Goal: Transaction & Acquisition: Purchase product/service

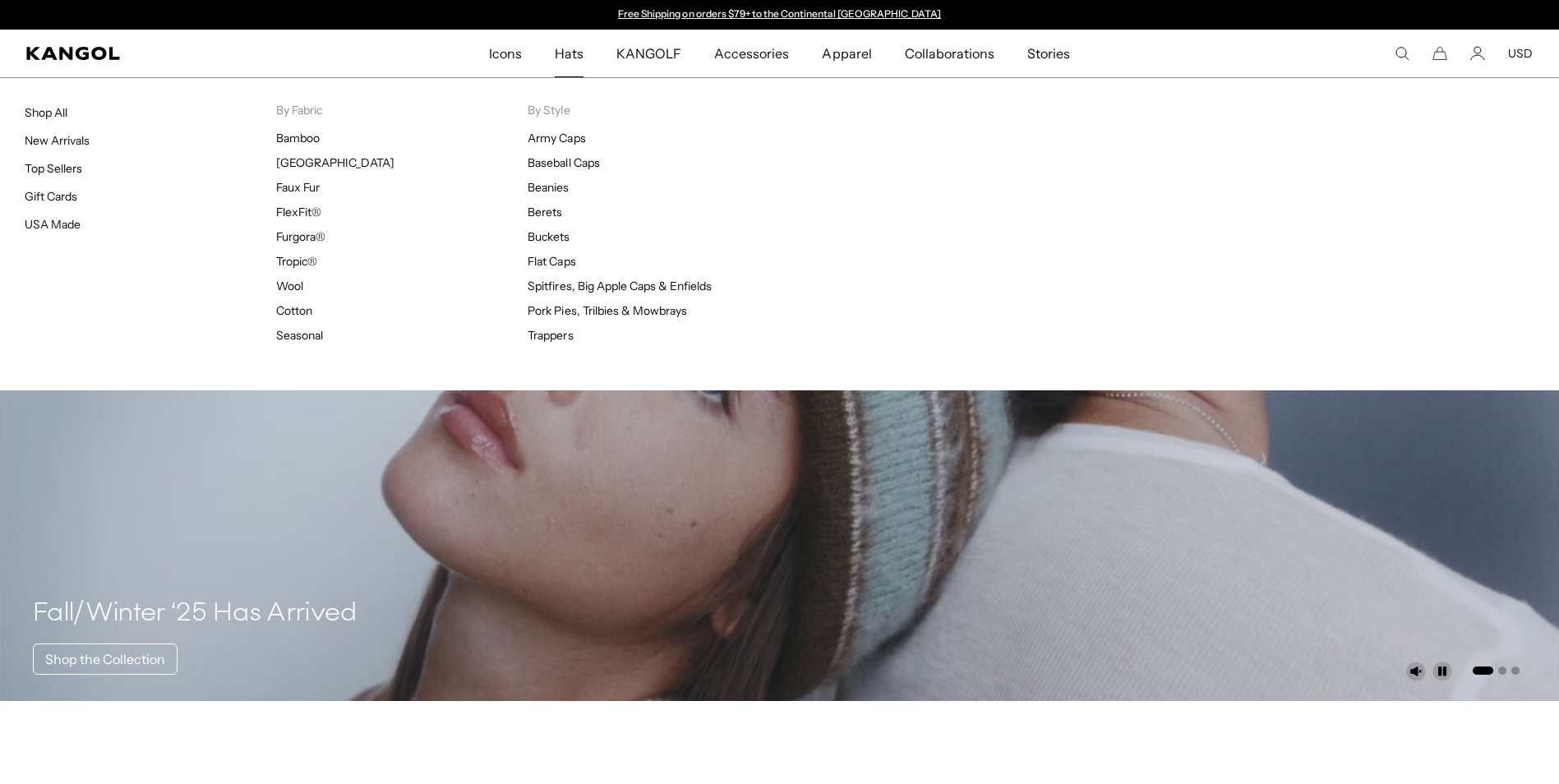
click at [582, 54] on span "Hats" at bounding box center [569, 53] width 29 height 48
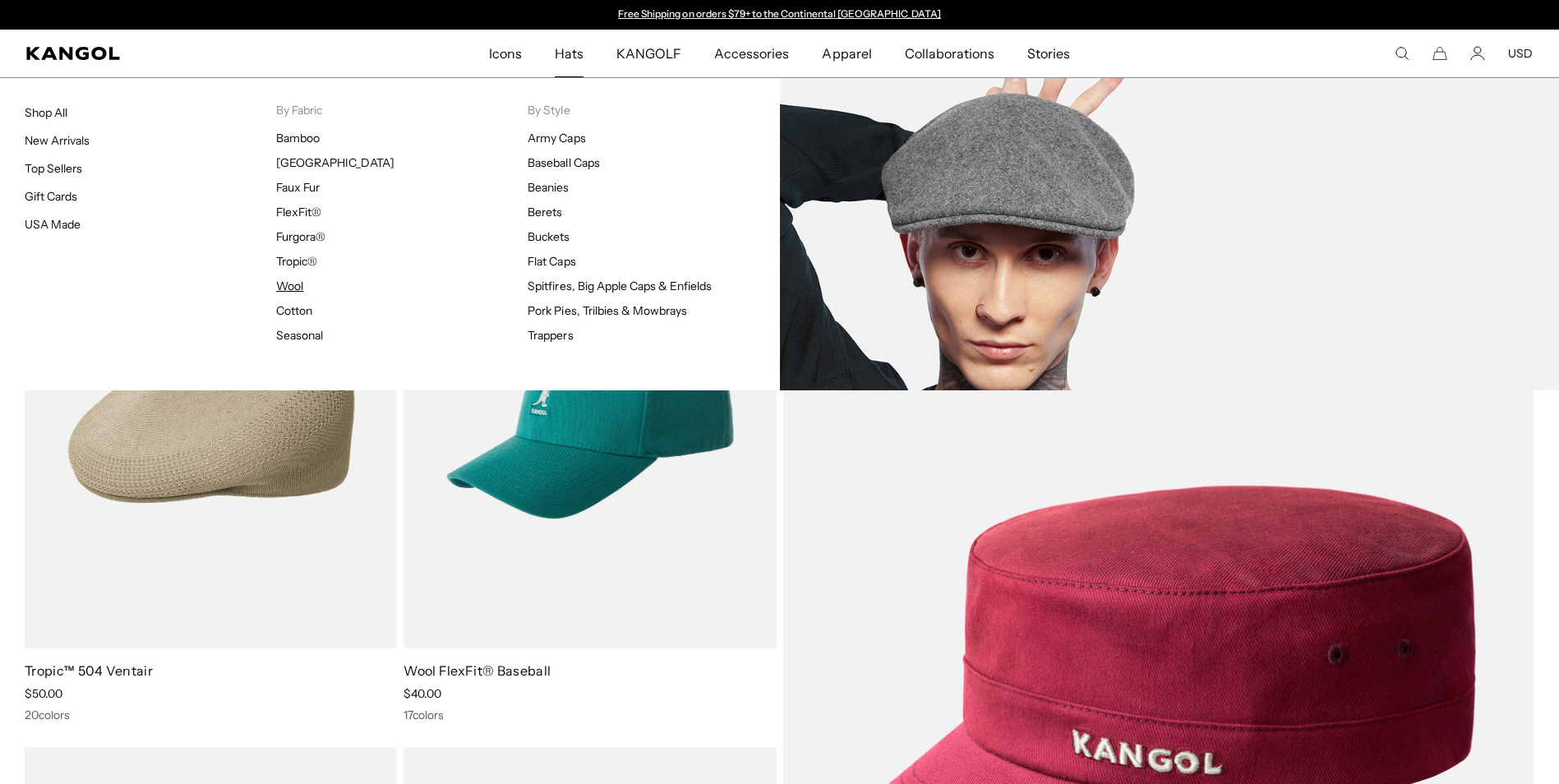
click at [291, 289] on link "Wool" at bounding box center [290, 286] width 27 height 14
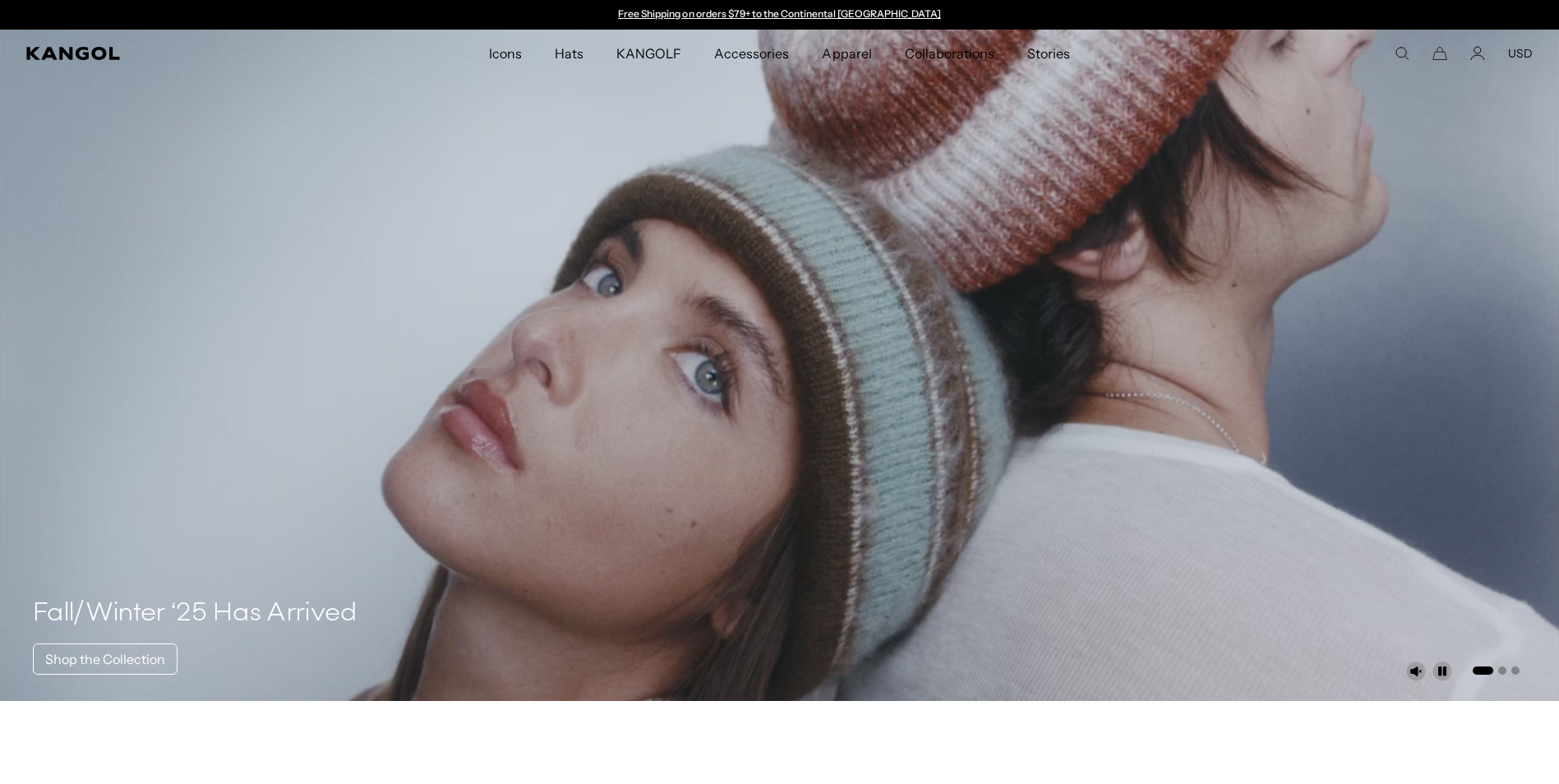
click at [1395, 59] on div "Search here USD USD EUR" at bounding box center [1384, 53] width 298 height 14
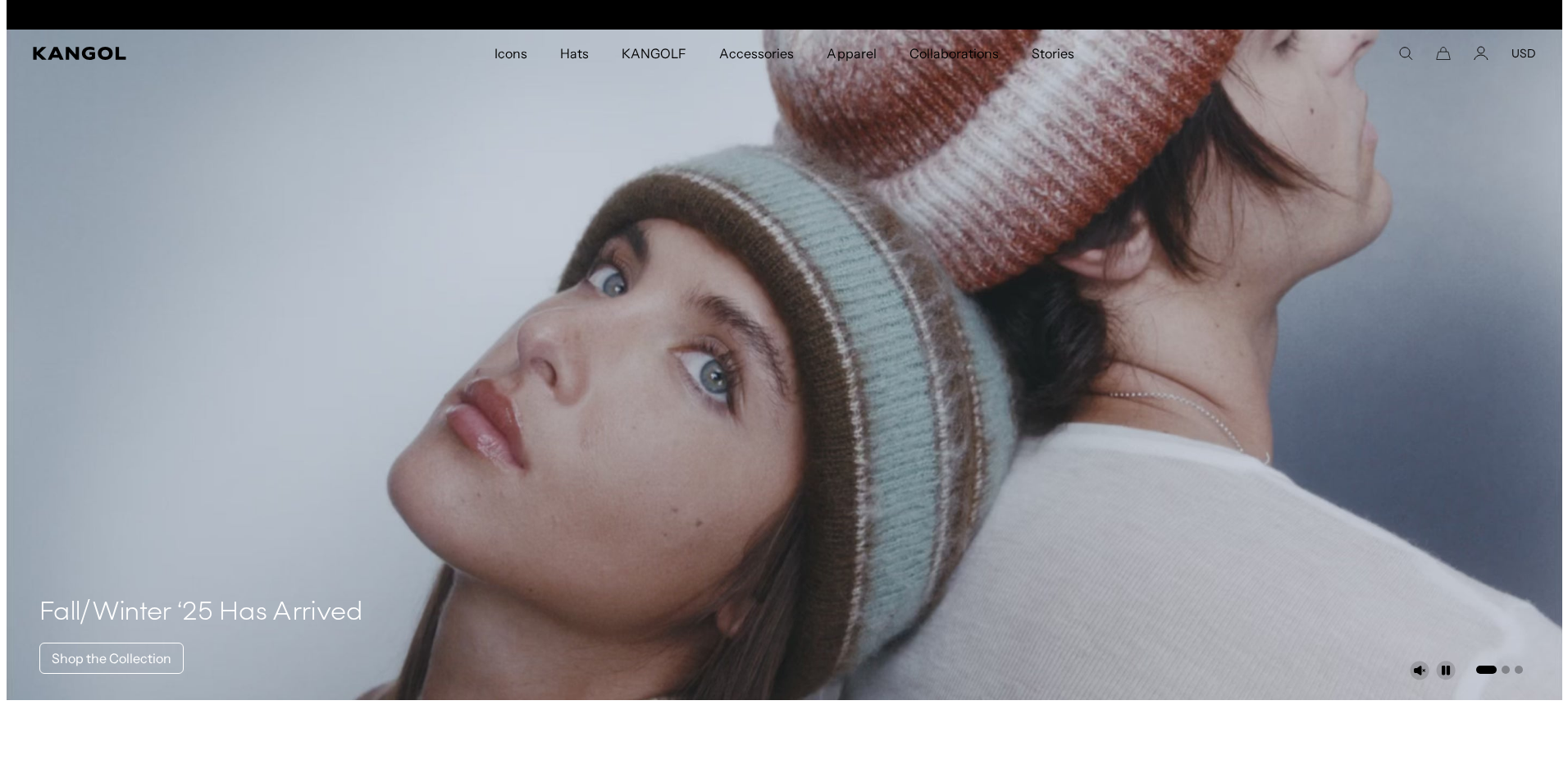
scroll to position [0, 337]
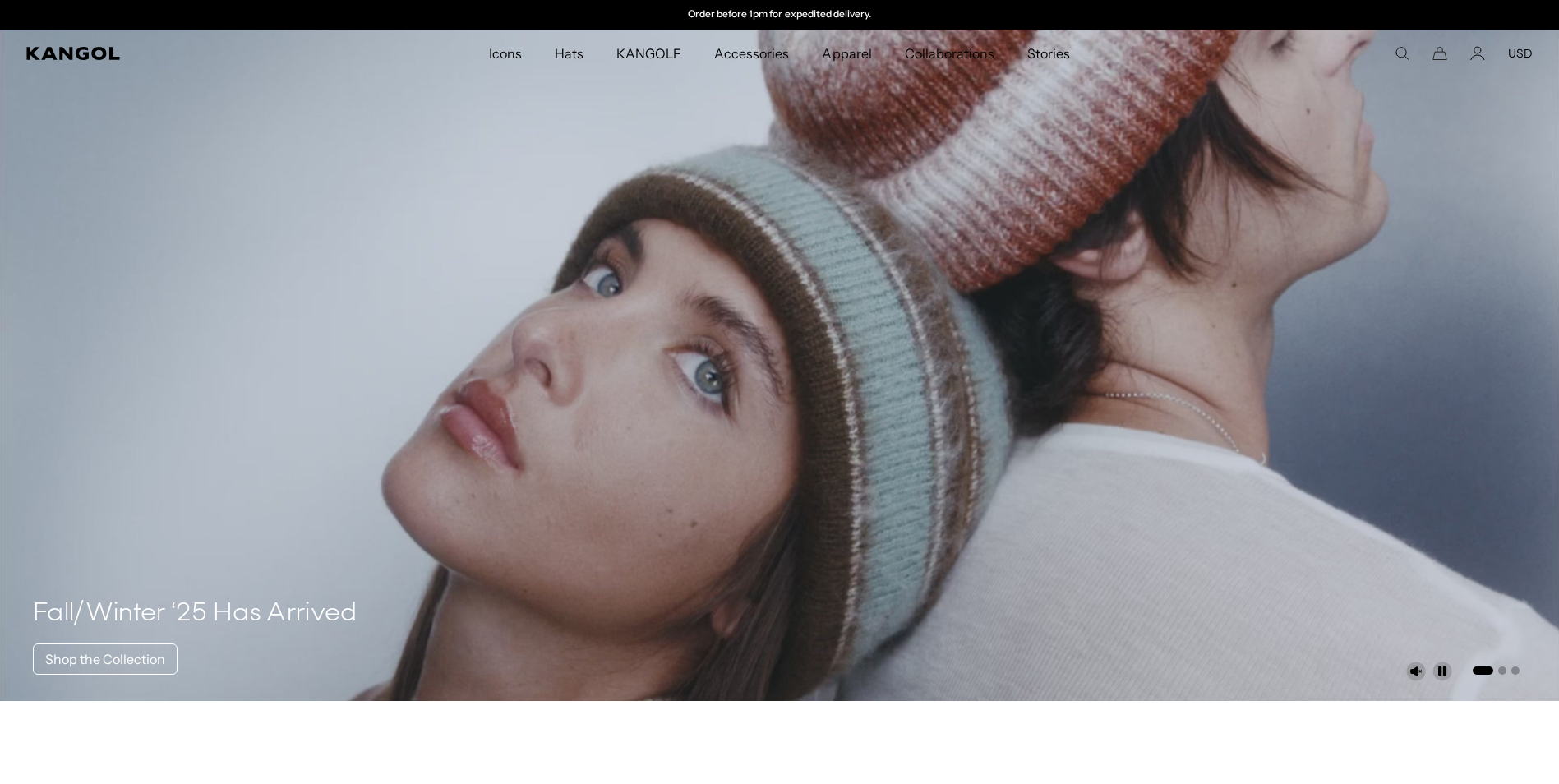
click at [1399, 56] on use "Search here" at bounding box center [1402, 54] width 13 height 13
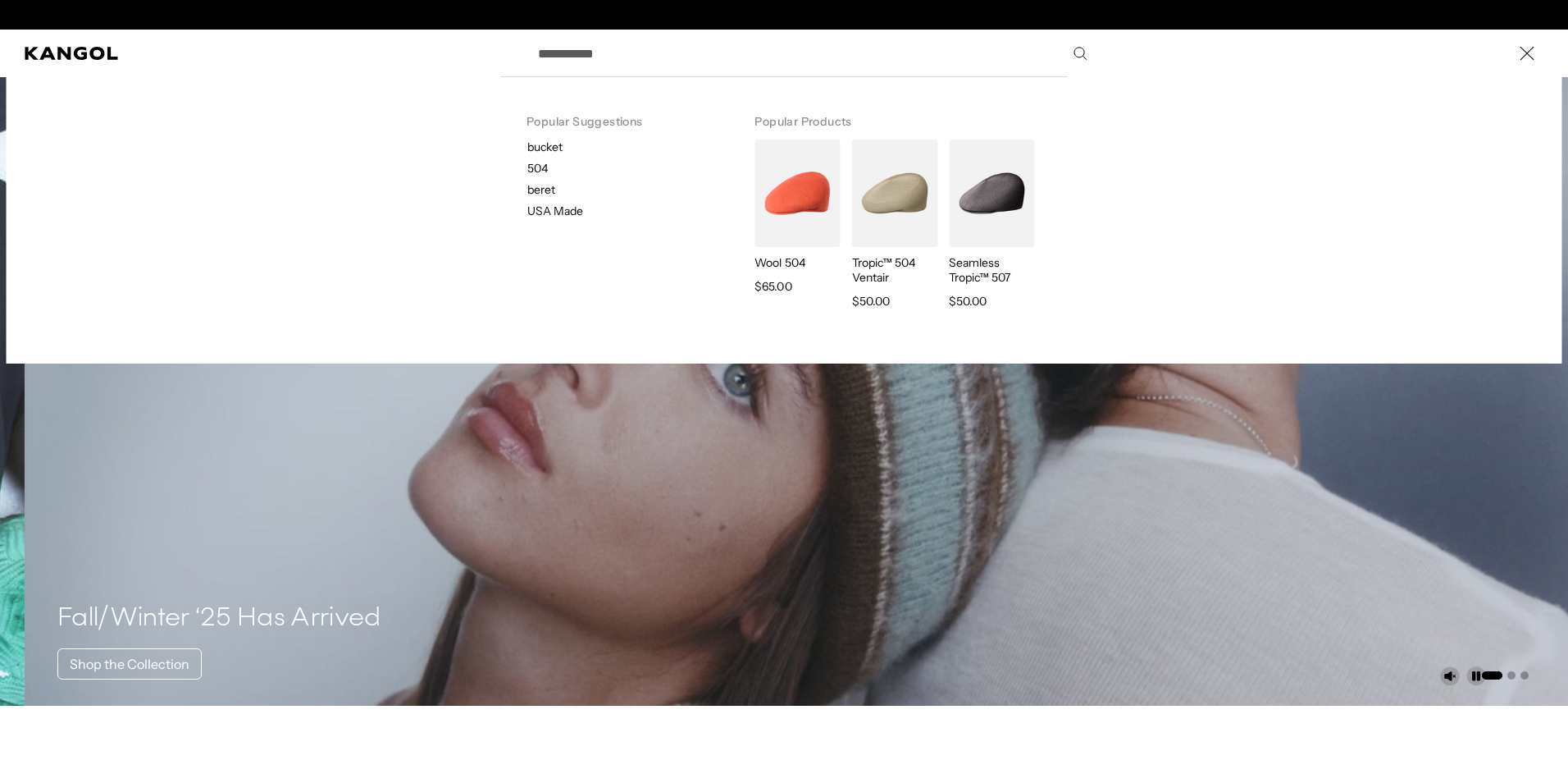
scroll to position [0, 0]
click at [616, 66] on input "Search here" at bounding box center [810, 54] width 566 height 41
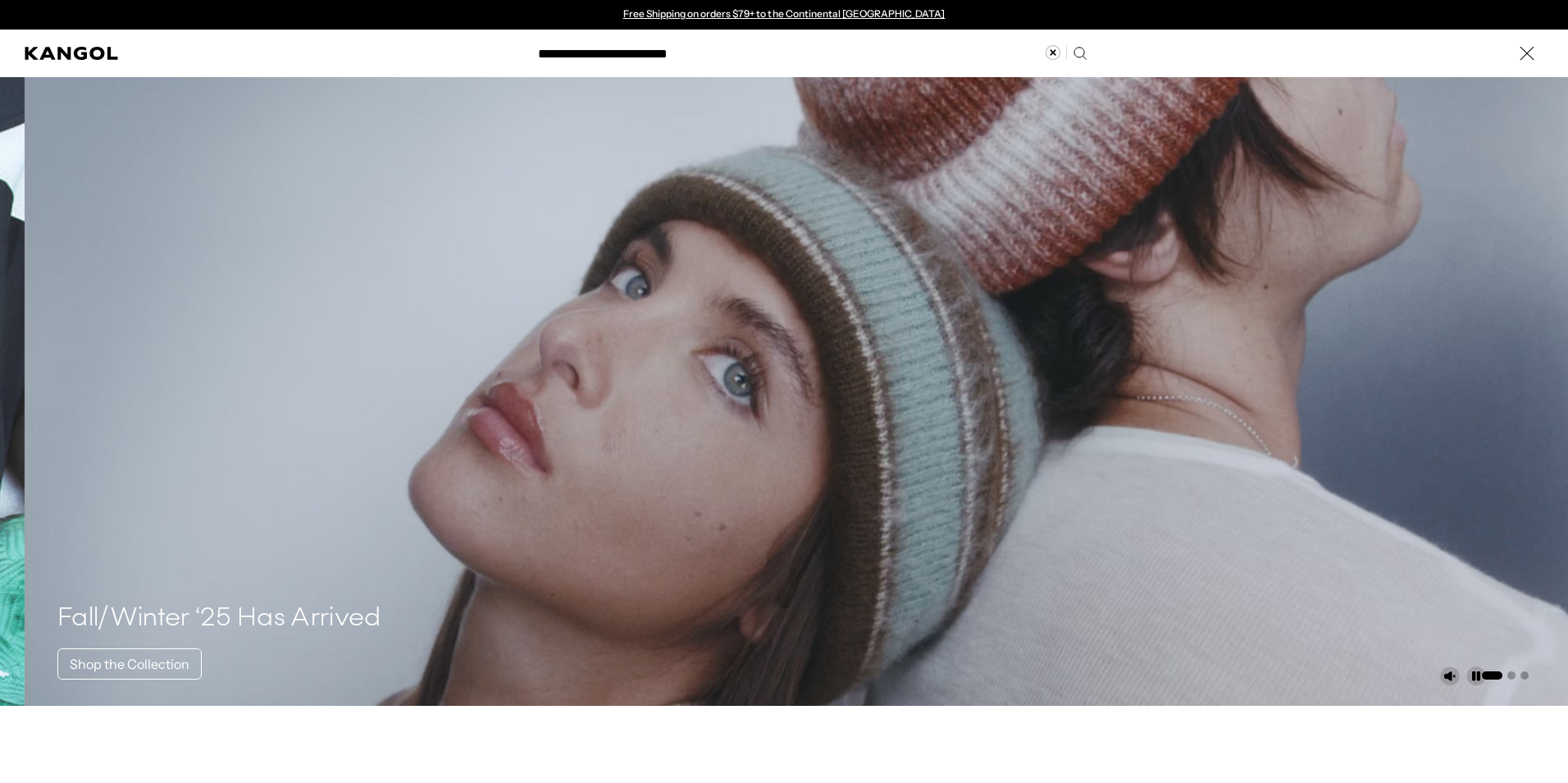
type input "**********"
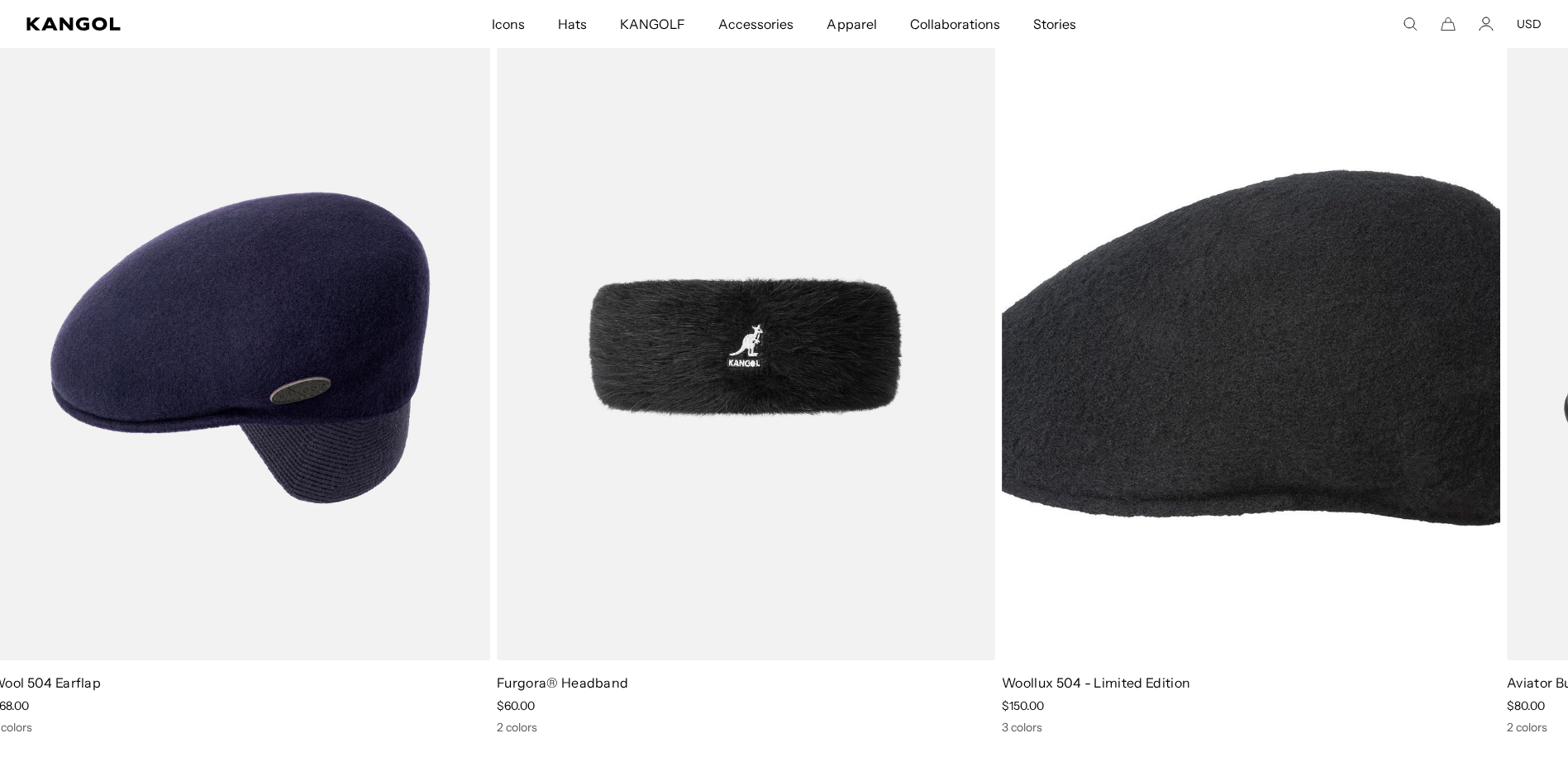
scroll to position [330, 0]
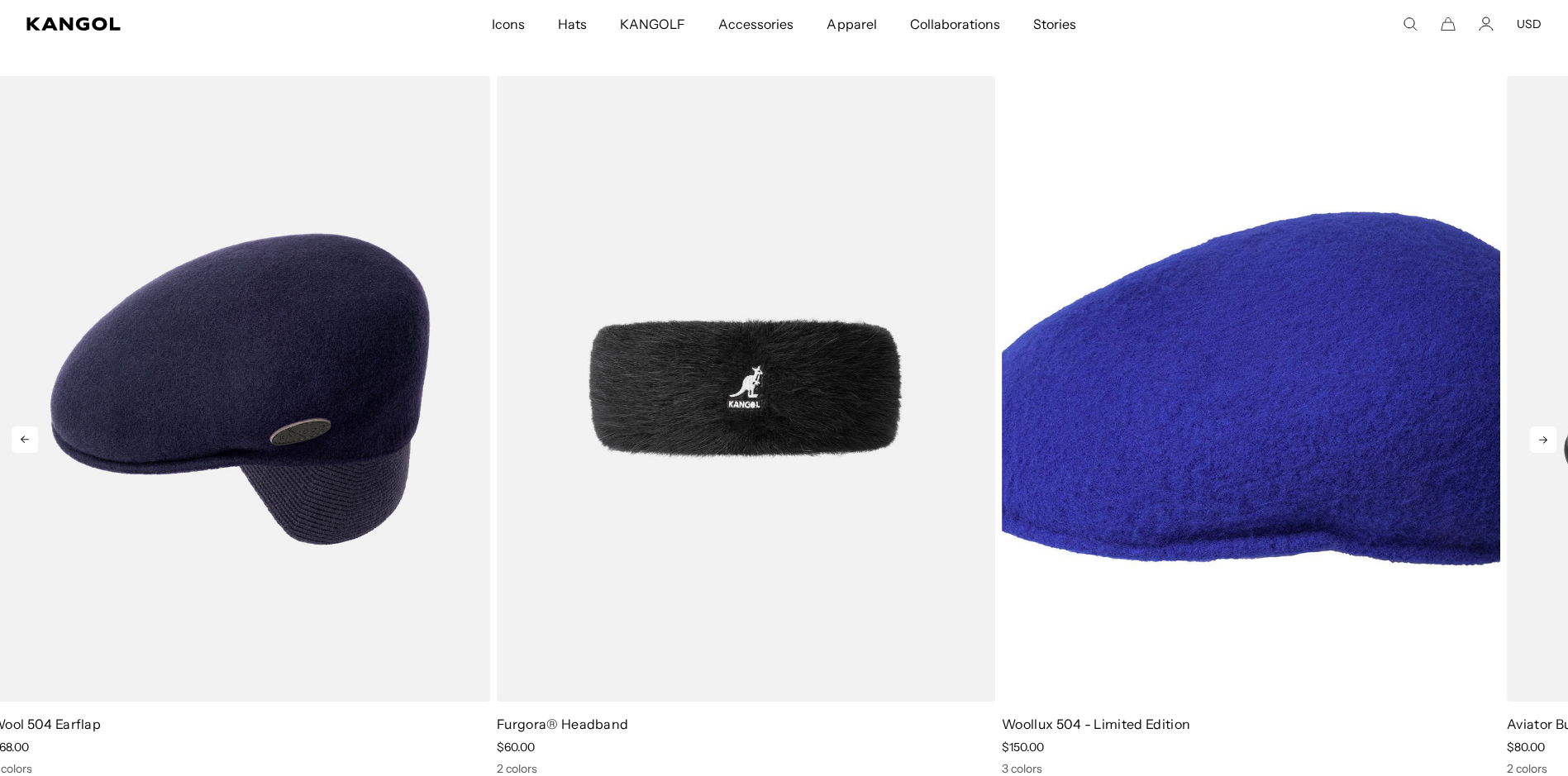
click at [1212, 453] on img "3 of 5" at bounding box center [1250, 389] width 499 height 626
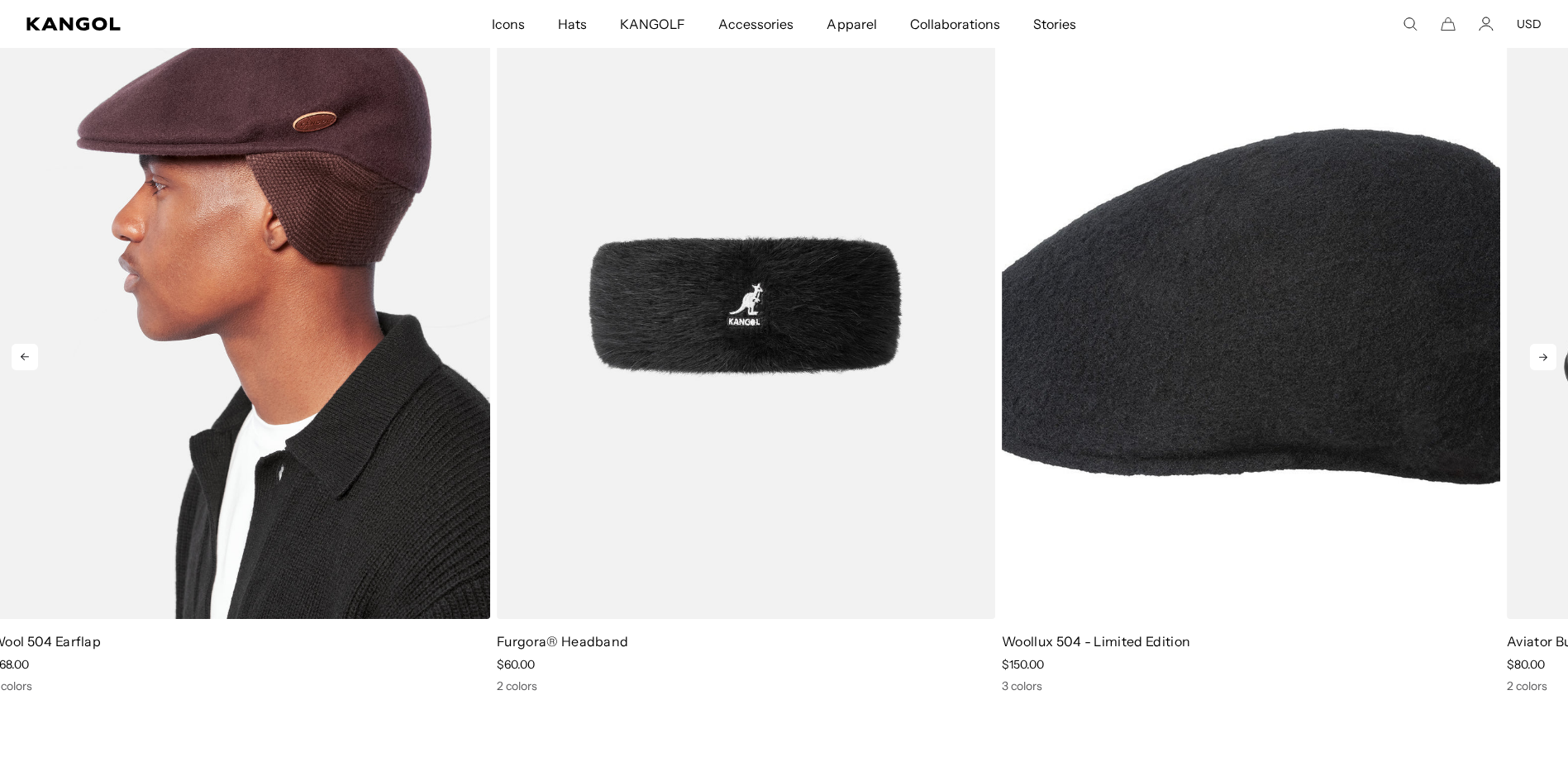
click at [293, 393] on img "1 of 5" at bounding box center [241, 307] width 499 height 626
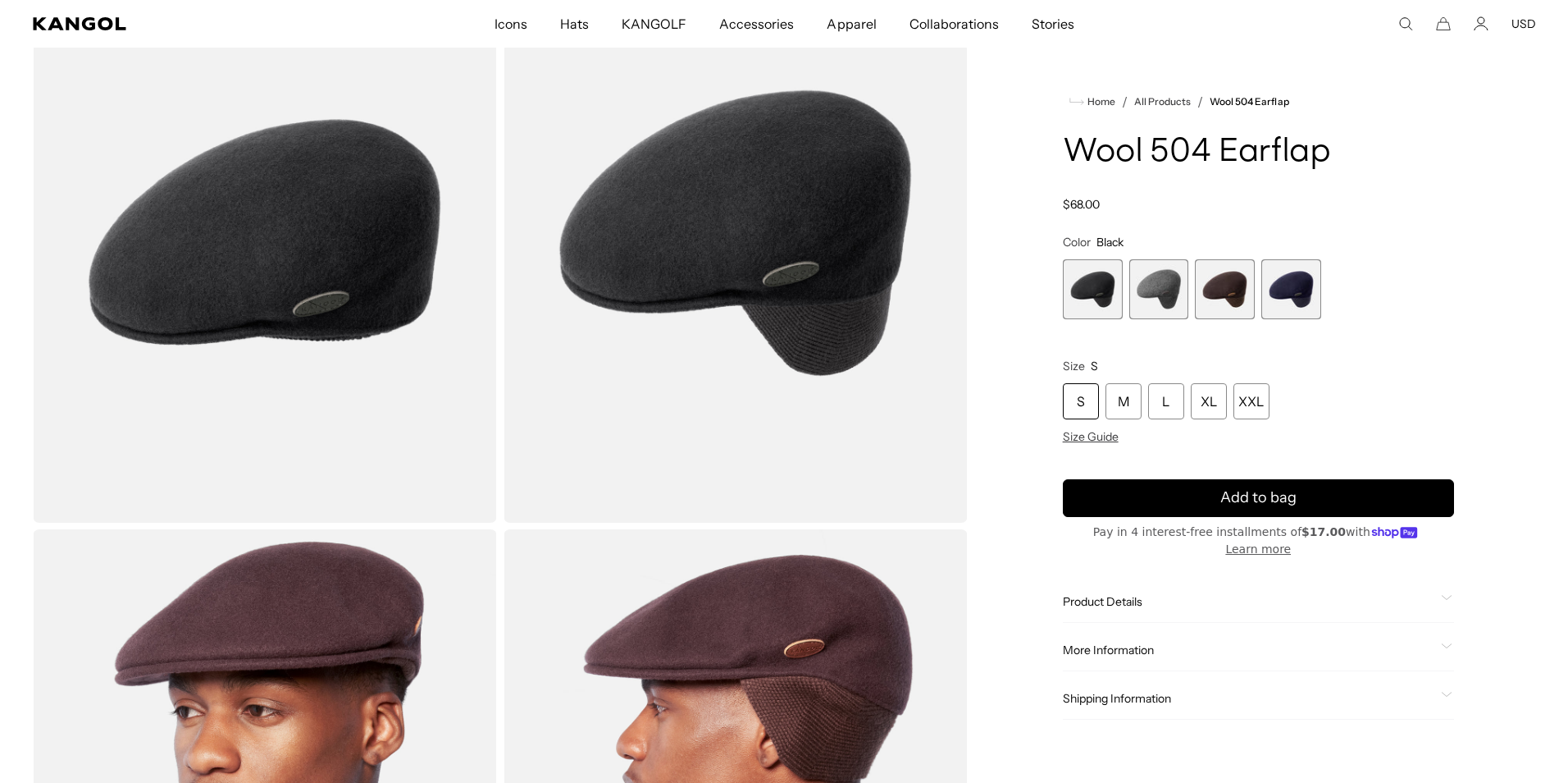
scroll to position [0, 337]
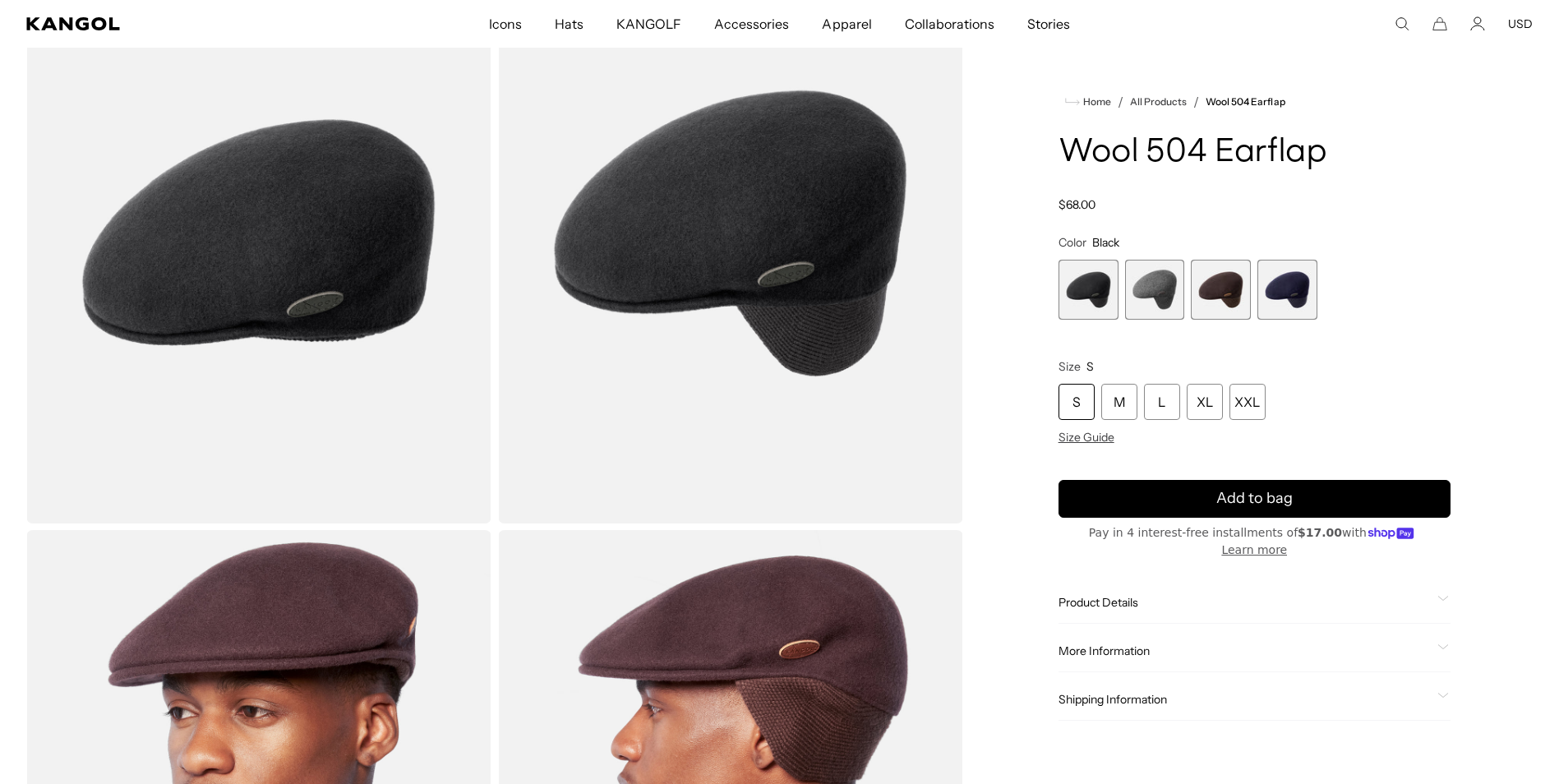
click at [746, 226] on img "Gallery Viewer" at bounding box center [730, 233] width 465 height 581
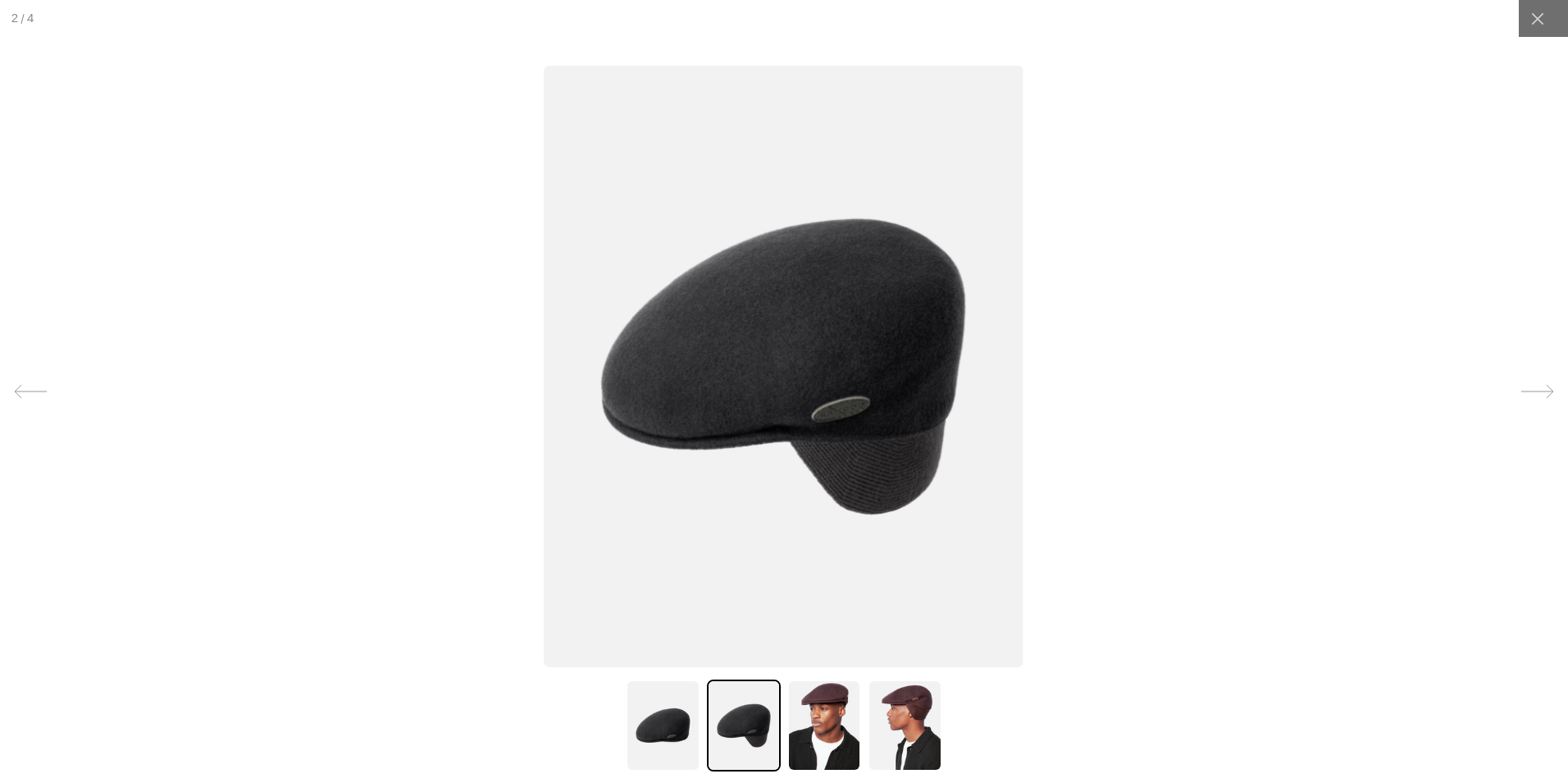
click at [819, 726] on img at bounding box center [824, 726] width 74 height 92
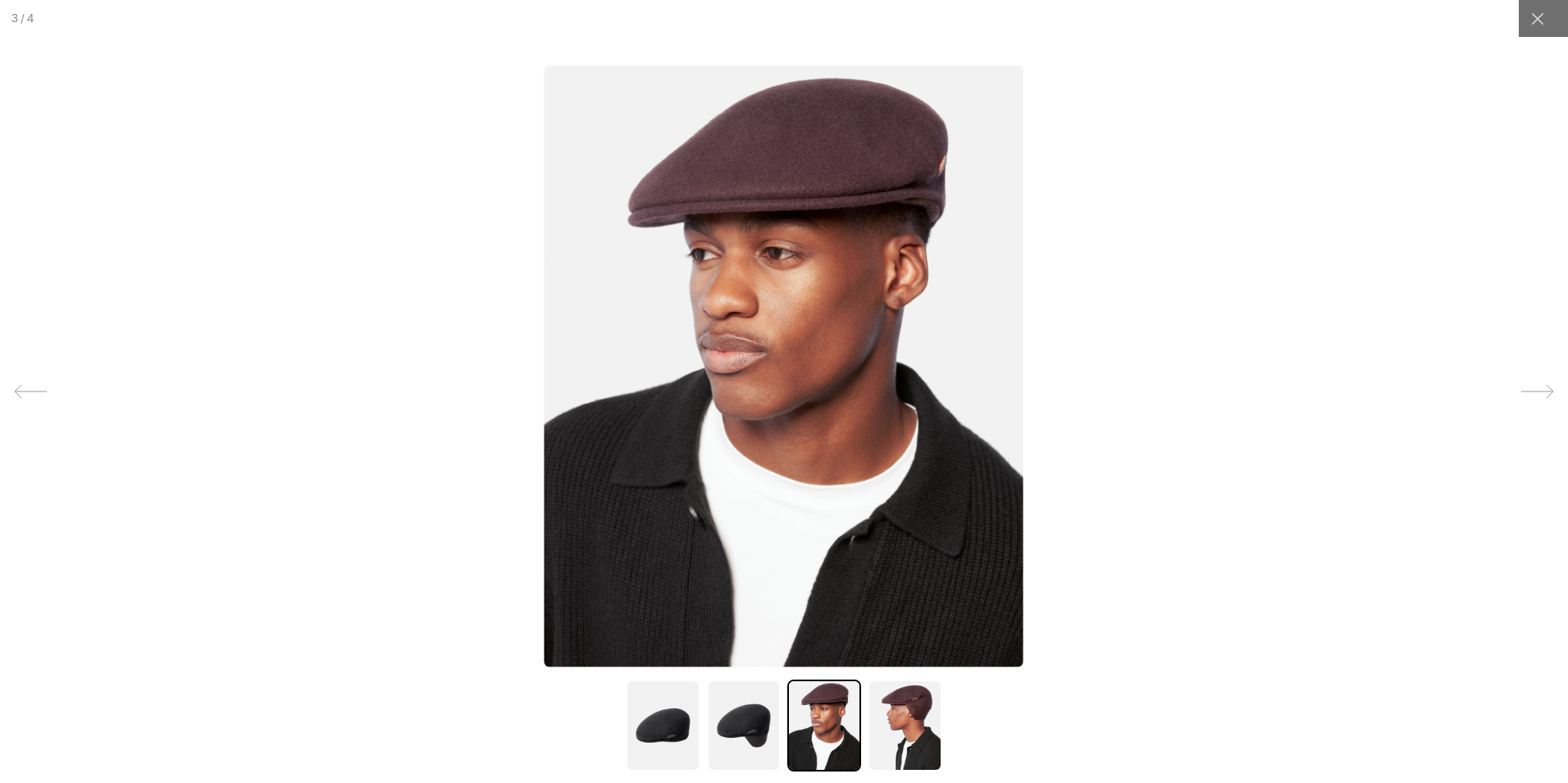
click at [637, 721] on img at bounding box center [662, 726] width 74 height 92
